Goal: Transaction & Acquisition: Download file/media

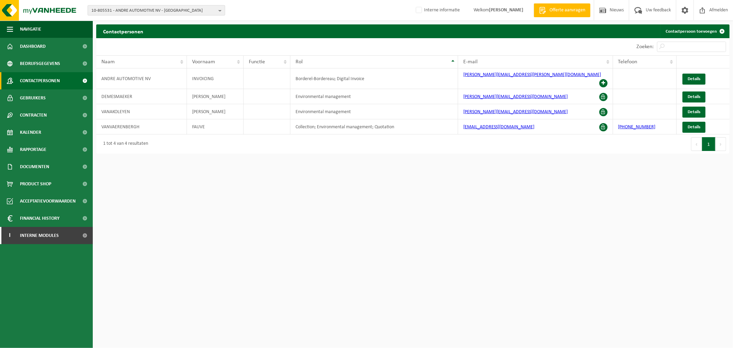
click at [170, 9] on span "10-805531 - ANDRE AUTOMOTIVE NV - ASSE" at bounding box center [153, 11] width 124 height 10
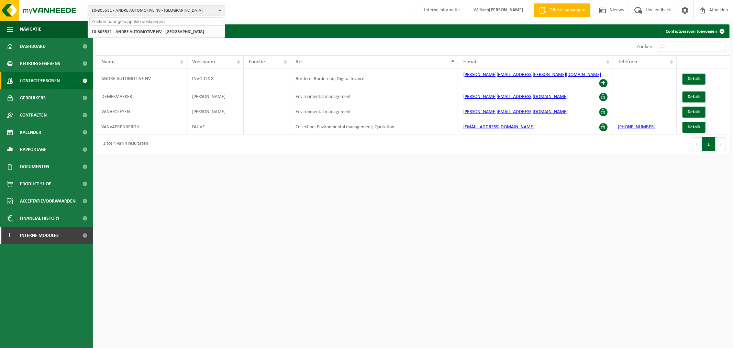
paste input "10-891702"
type input "10-891702"
click at [161, 33] on li "10-891702 - DE BLOKHUT - GEEL" at bounding box center [156, 32] width 134 height 9
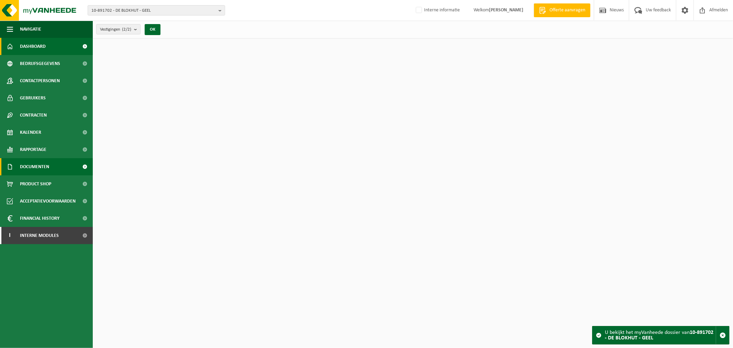
click at [37, 165] on span "Documenten" at bounding box center [34, 166] width 29 height 17
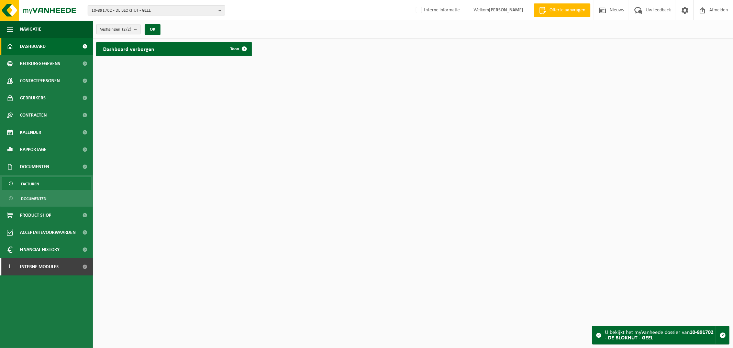
click at [39, 188] on span "Facturen" at bounding box center [30, 183] width 18 height 13
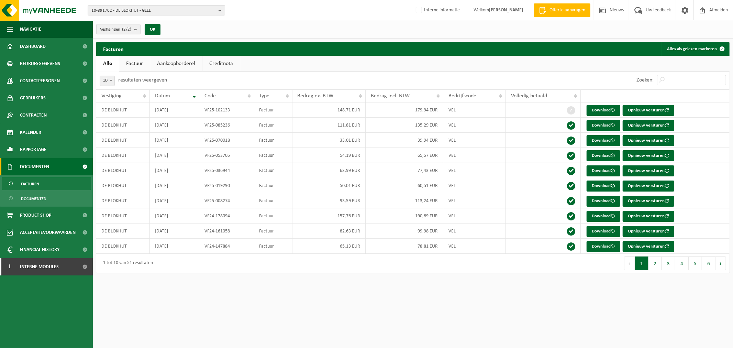
click at [359, 287] on html "10-891702 - DE BLOKHUT - GEEL 10-891702 - DE BLOKHUT - GEEL 10-856276 - DE BLOC…" at bounding box center [366, 174] width 733 height 348
click at [599, 113] on link "Download" at bounding box center [604, 110] width 34 height 11
click at [152, 11] on span "10-891702 - DE BLOKHUT - GEEL" at bounding box center [153, 11] width 124 height 10
click at [199, 54] on div "Facturen Alles als gelezen markeren" at bounding box center [413, 49] width 634 height 14
click at [229, 66] on link "Creditnota" at bounding box center [221, 64] width 37 height 16
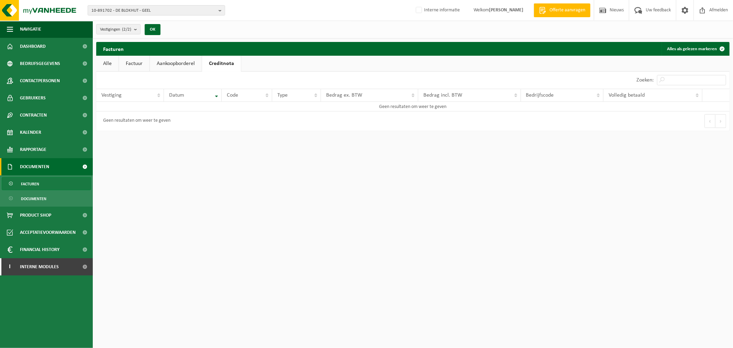
click at [131, 66] on link "Factuur" at bounding box center [134, 64] width 31 height 16
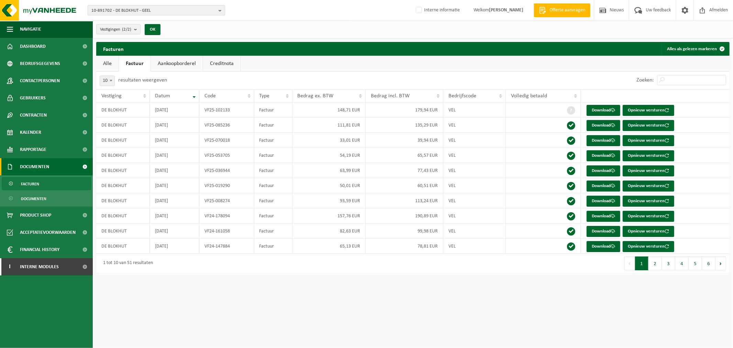
click at [140, 10] on span "10-891702 - DE BLOKHUT - GEEL" at bounding box center [153, 11] width 124 height 10
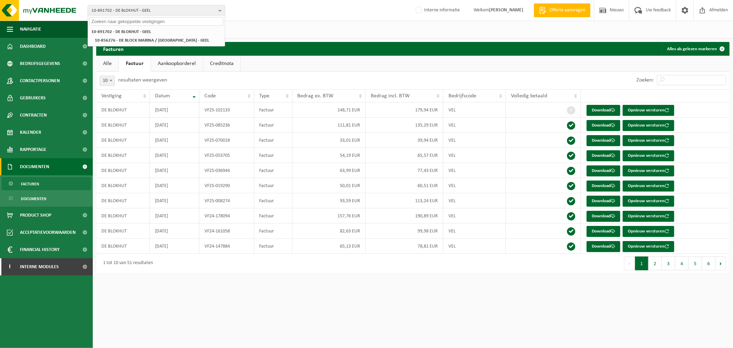
paste input "10-757013"
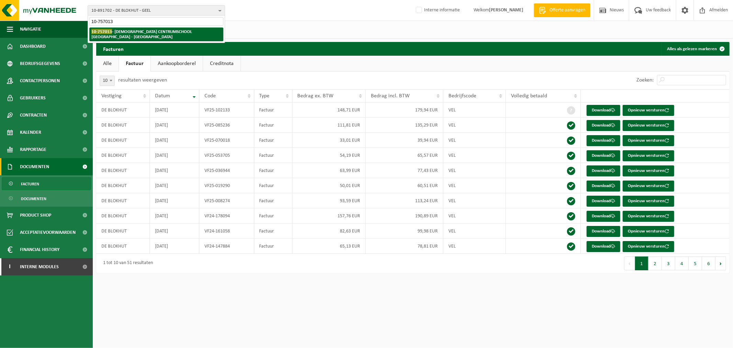
type input "10-757013"
click at [132, 33] on strong "10-757013 - KATHOLIEKE CENTRUMSCHOOL DENDERLEEUW - DENDERLEEUW" at bounding box center [141, 34] width 101 height 10
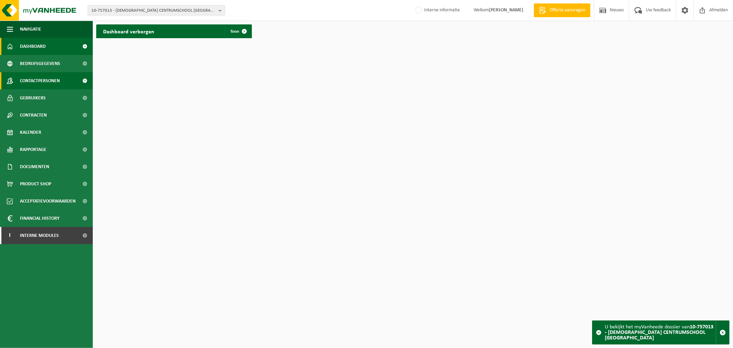
click at [31, 87] on span "Contactpersonen" at bounding box center [40, 80] width 40 height 17
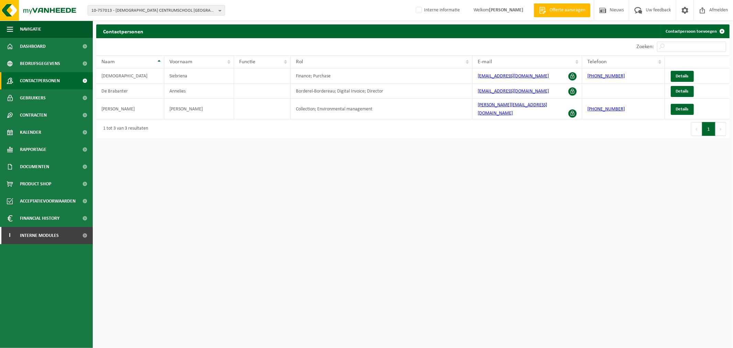
click at [658, 222] on html "10-757013 - [DEMOGRAPHIC_DATA] CENTRUMSCHOOL [GEOGRAPHIC_DATA] - [GEOGRAPHIC_DA…" at bounding box center [366, 174] width 733 height 348
